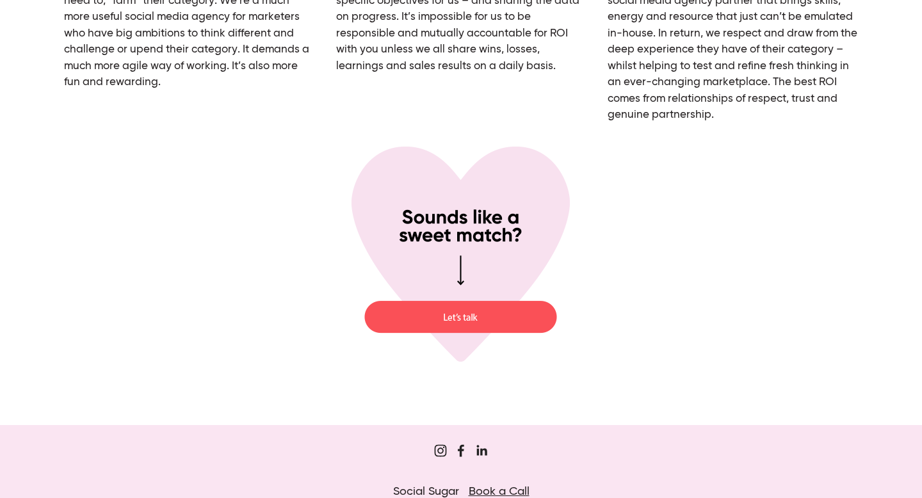
scroll to position [4712, 0]
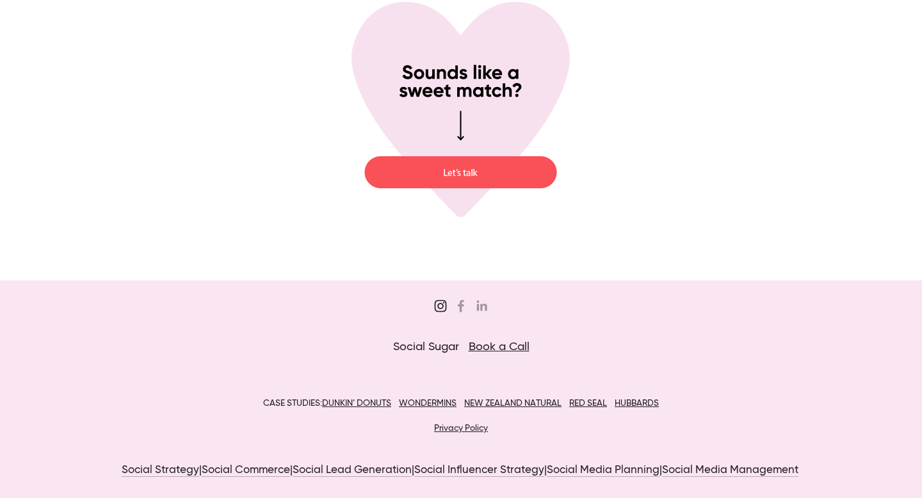
click at [439, 293] on use "Sugar&Partners" at bounding box center [441, 306] width 26 height 26
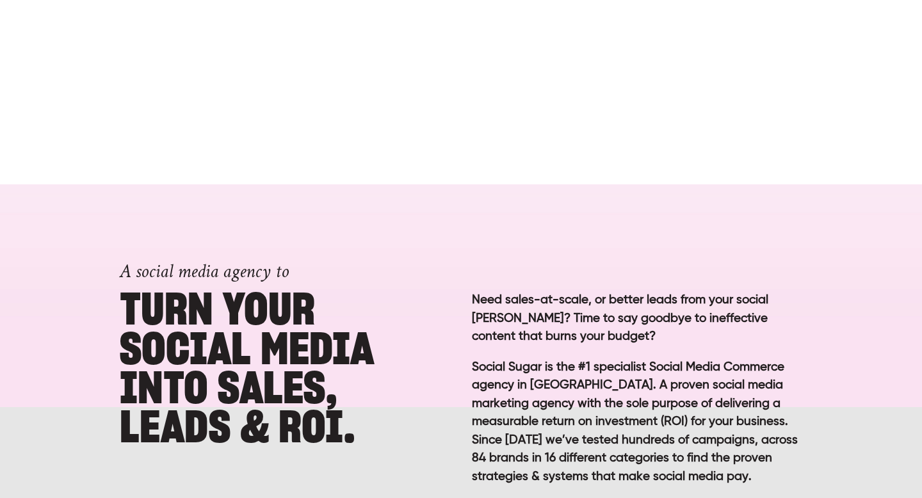
scroll to position [0, 0]
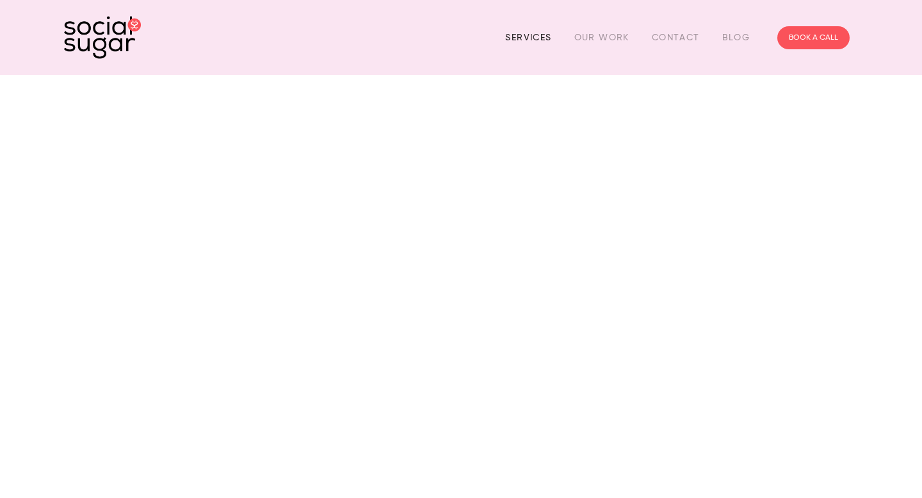
click at [518, 42] on link "Services" at bounding box center [528, 38] width 46 height 20
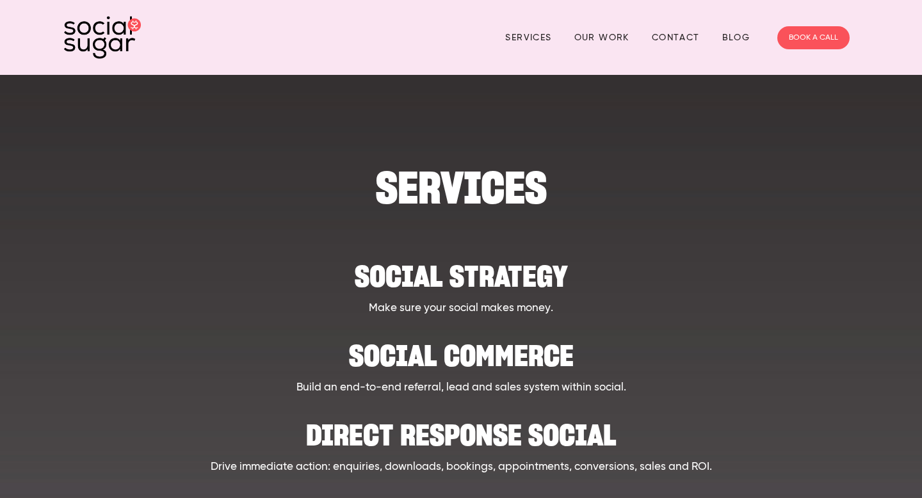
click at [112, 48] on img at bounding box center [102, 37] width 77 height 43
